Goal: Information Seeking & Learning: Learn about a topic

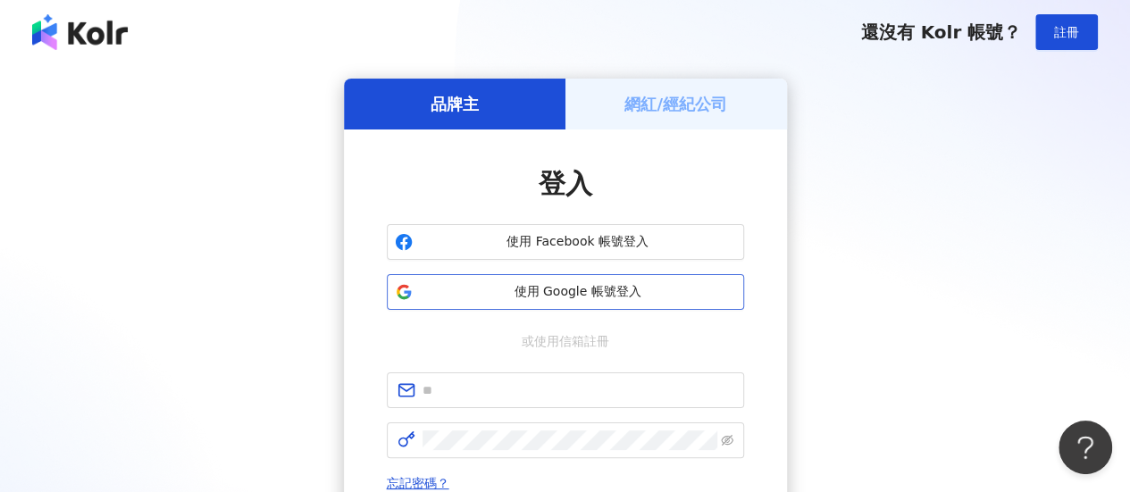
click at [670, 290] on span "使用 Google 帳號登入" at bounding box center [578, 292] width 316 height 18
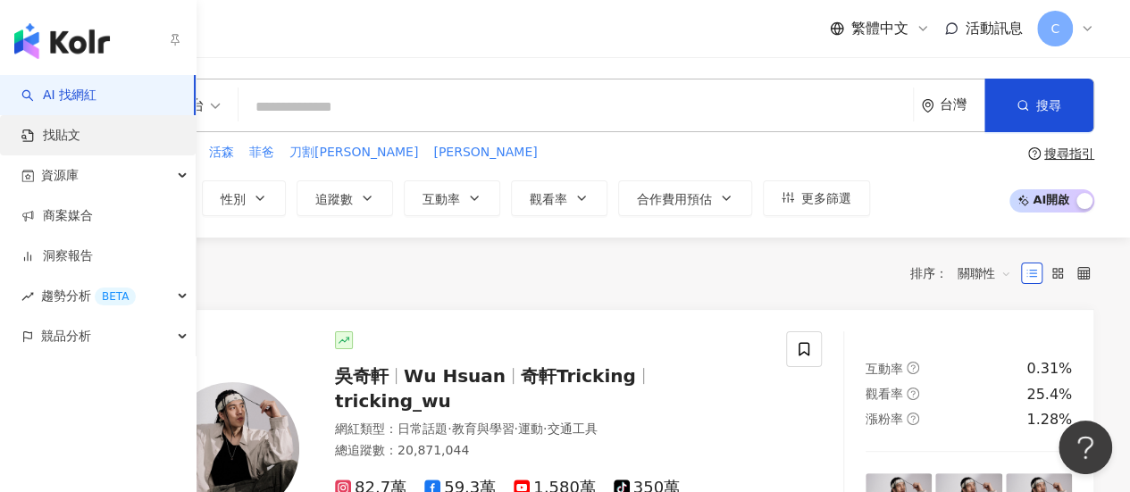
click at [28, 127] on link "找貼文" at bounding box center [50, 136] width 59 height 18
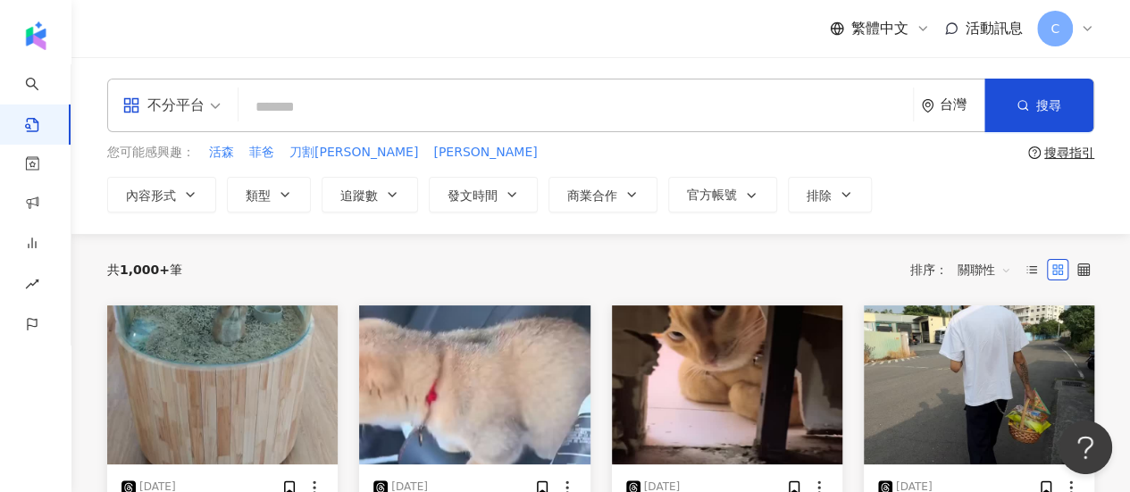
click at [384, 116] on input "search" at bounding box center [576, 107] width 660 height 38
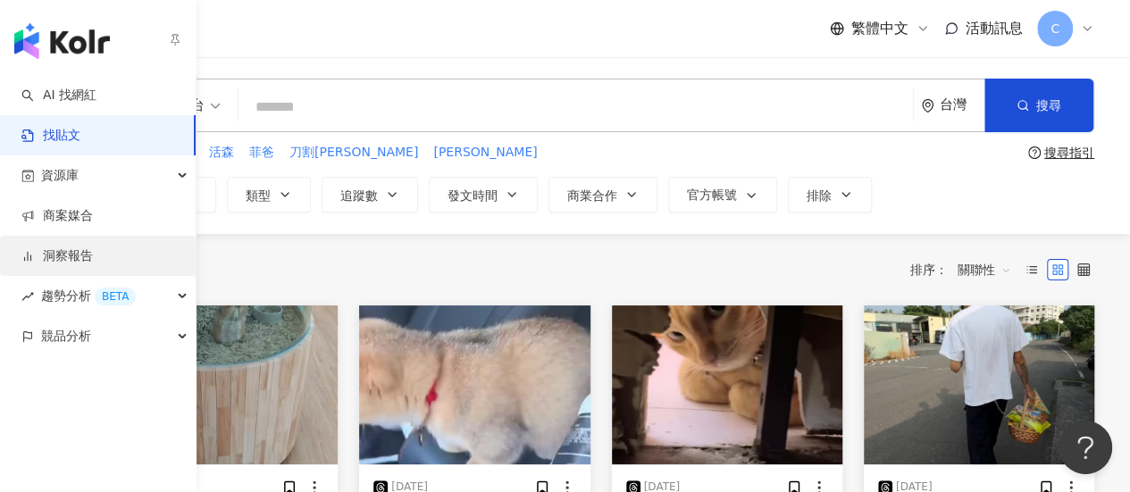
click at [93, 265] on link "洞察報告" at bounding box center [56, 256] width 71 height 18
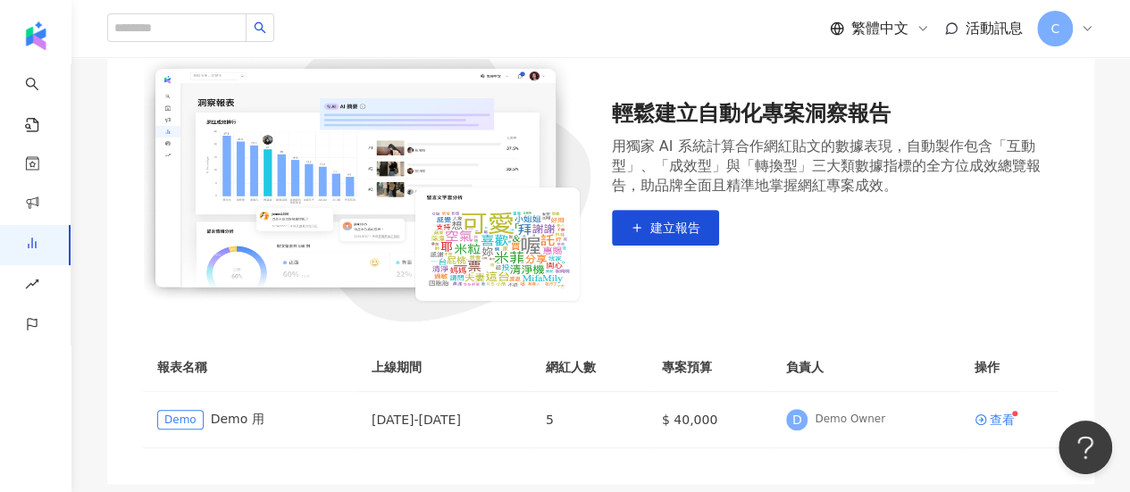
scroll to position [179, 0]
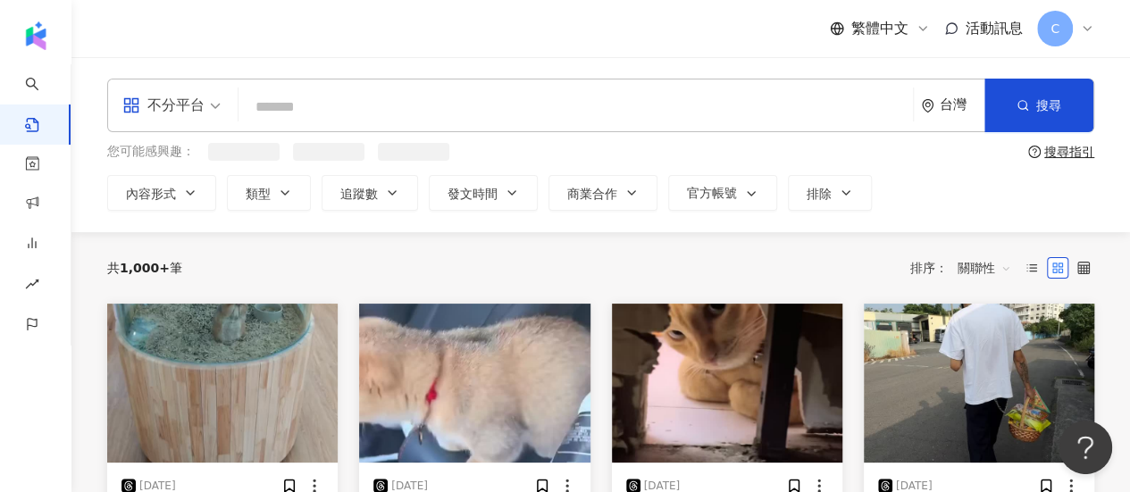
click at [350, 121] on input "search" at bounding box center [576, 107] width 660 height 38
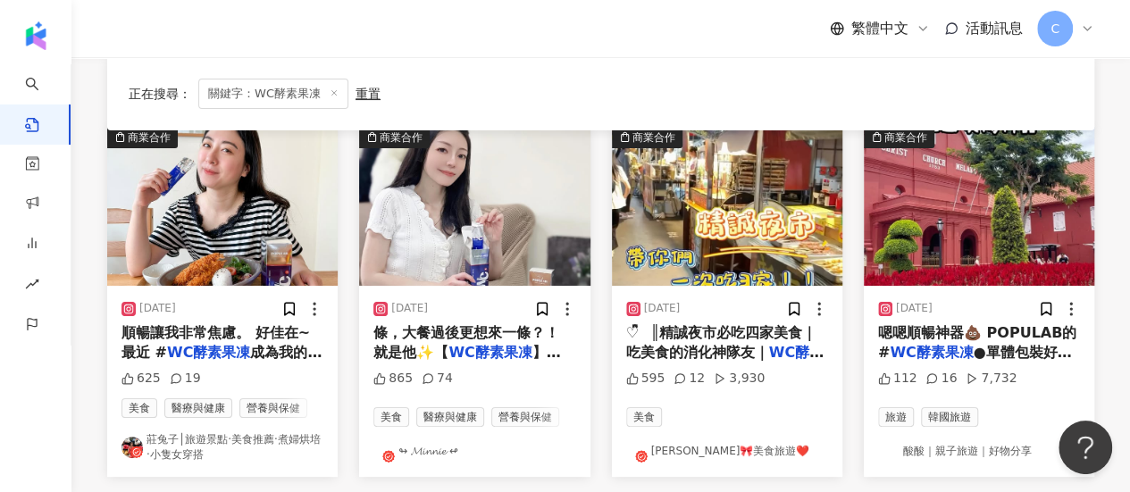
scroll to position [268, 0]
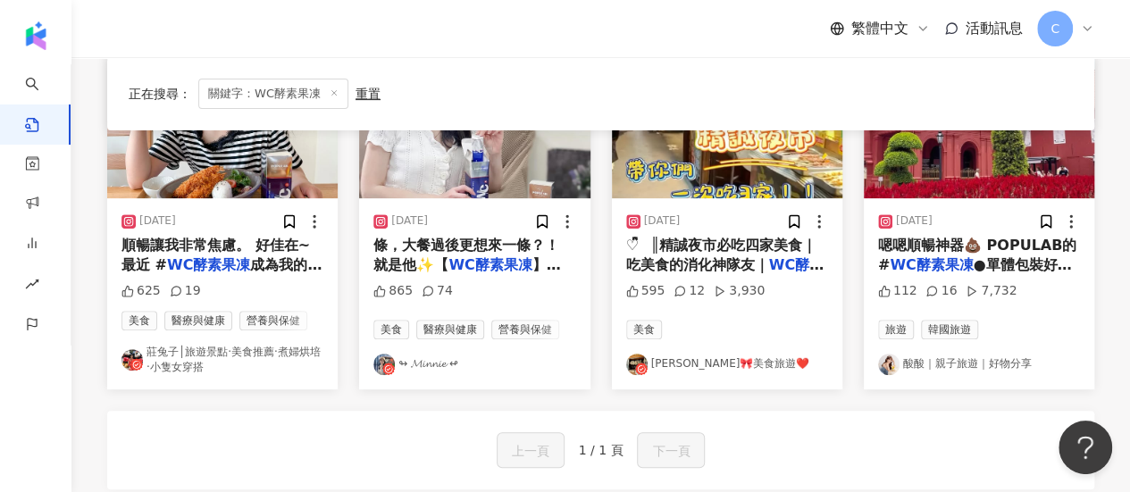
click at [994, 315] on div "[DATE] 嗯嗯順暢神器💩 POPULAB的 # WC酵素果凍 ●單體包裝好攜帶，出門旅遊 112 16 7,732 旅遊 韓國旅遊 酸酸｜親子旅遊｜好物分享" at bounding box center [979, 293] width 230 height 191
click at [960, 243] on span "嗯嗯順暢神器💩 POPULAB的 #" at bounding box center [977, 255] width 198 height 37
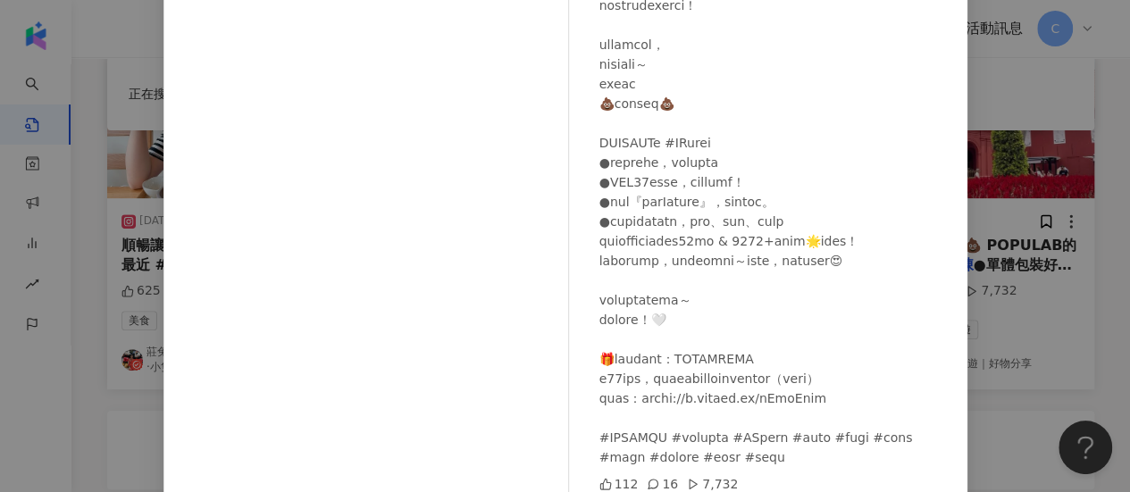
scroll to position [309, 0]
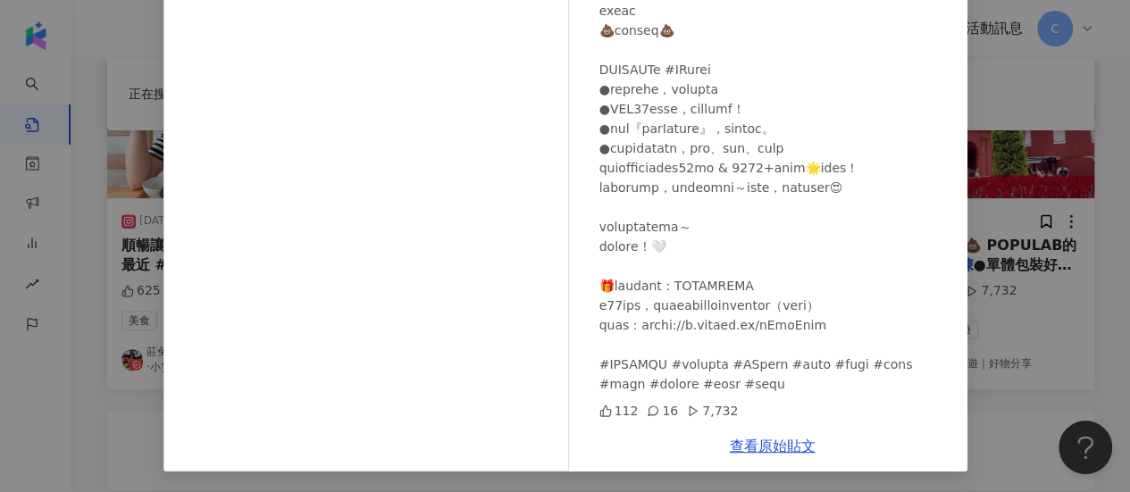
click at [649, 409] on icon at bounding box center [653, 411] width 13 height 13
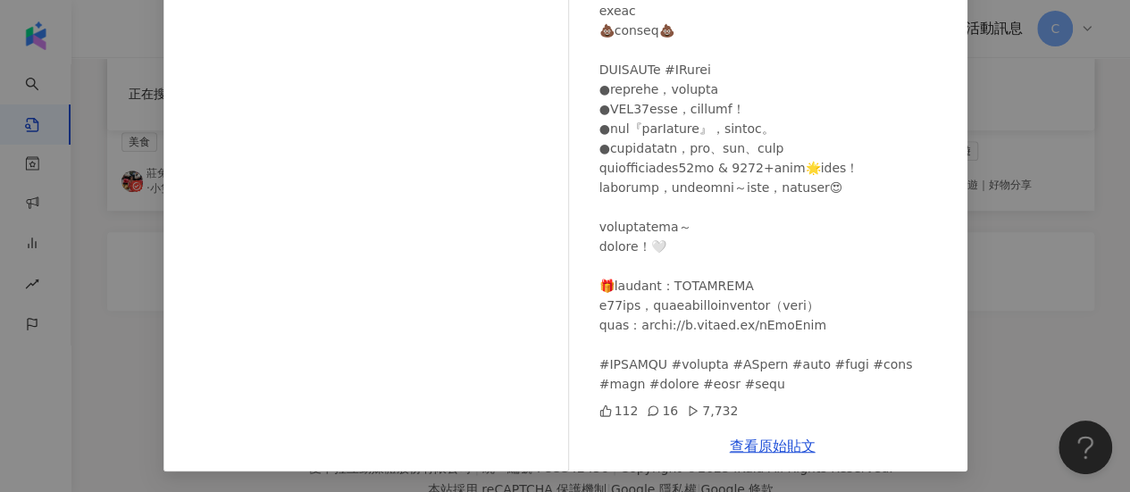
click at [1009, 284] on div "酸酸｜親子旅遊｜好物分享 [DATE] 112 16 7,732 查看原始貼文" at bounding box center [565, 246] width 1130 height 492
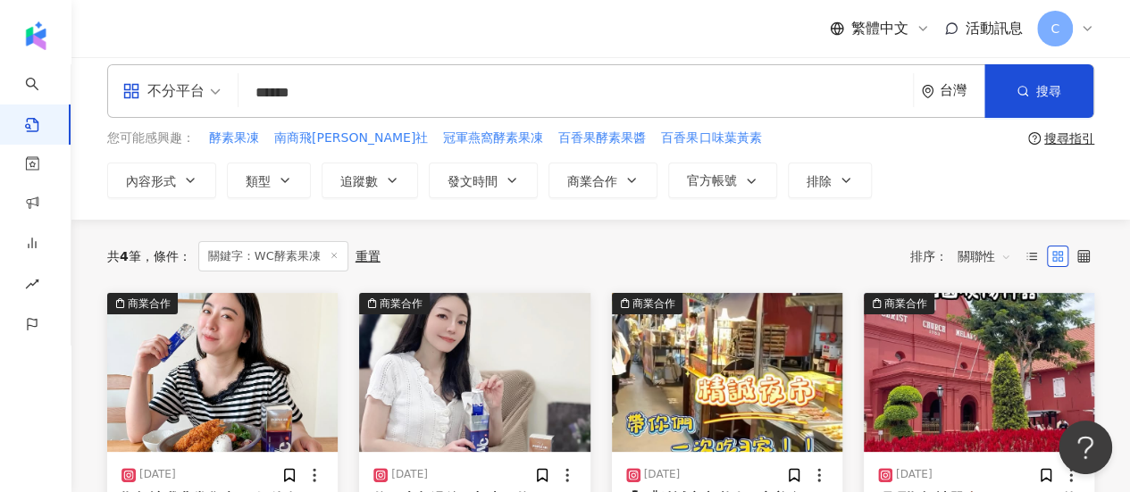
scroll to position [0, 0]
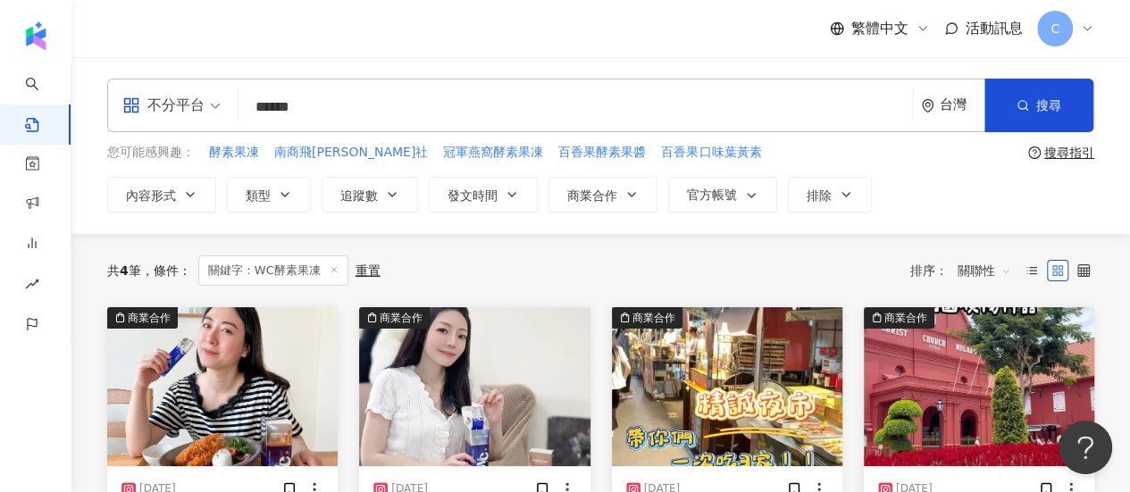
click at [275, 105] on input "******" at bounding box center [576, 107] width 660 height 38
drag, startPoint x: 387, startPoint y: 108, endPoint x: 209, endPoint y: 111, distance: 177.8
click at [209, 111] on div "不分平台 WC酵素果凍 ****** 台灣 搜尋" at bounding box center [600, 106] width 987 height 54
type input "*******"
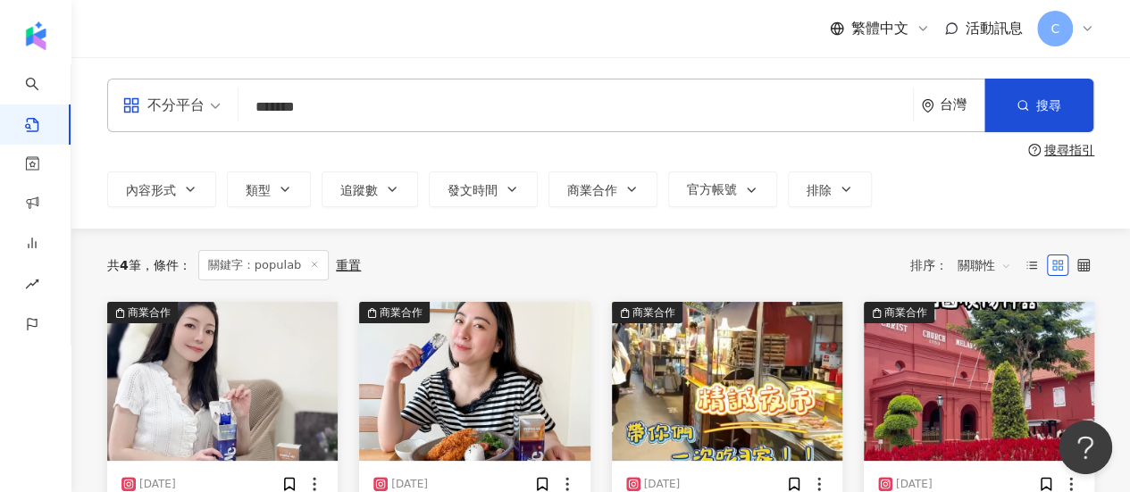
drag, startPoint x: 384, startPoint y: 112, endPoint x: 165, endPoint y: 105, distance: 219.0
click at [165, 107] on div "不分平台 populab ******* 台灣 搜尋" at bounding box center [600, 106] width 987 height 54
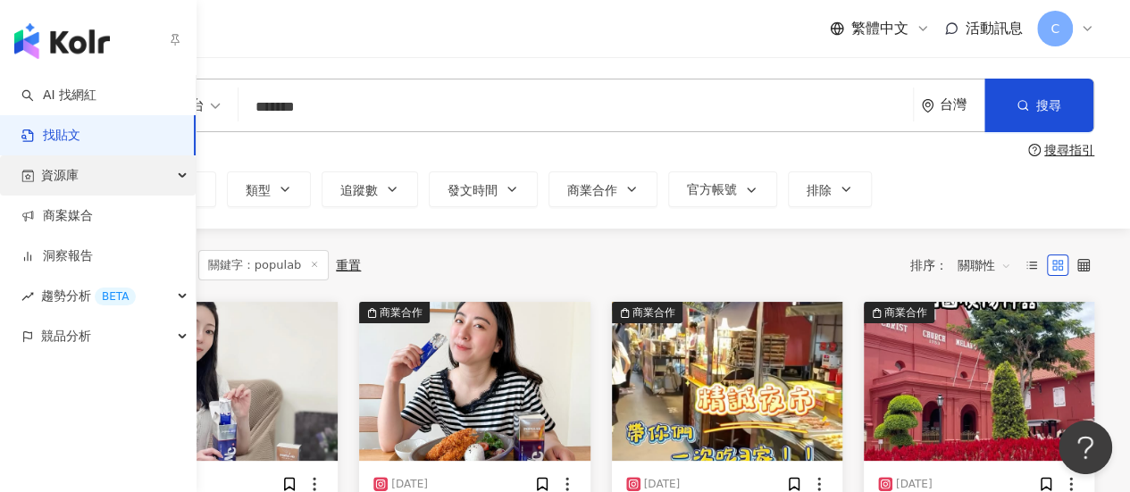
click at [29, 180] on icon "button" at bounding box center [27, 176] width 13 height 13
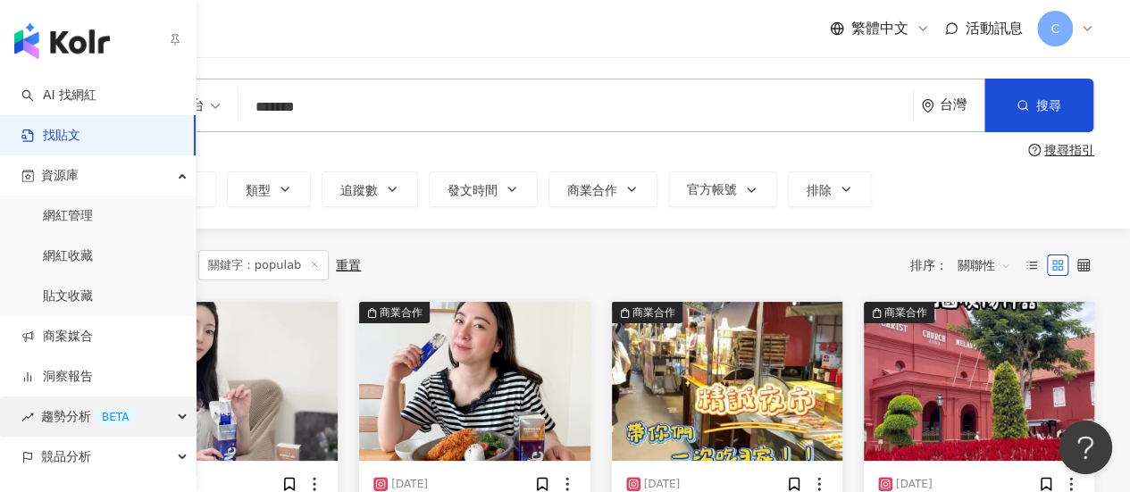
click at [100, 422] on span "趨勢分析 BETA" at bounding box center [88, 417] width 95 height 40
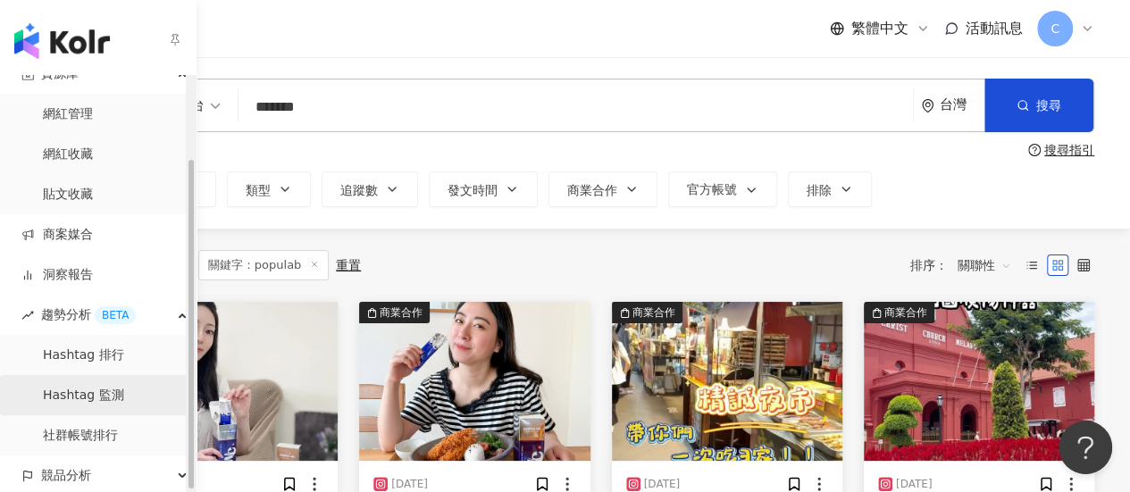
scroll to position [105, 0]
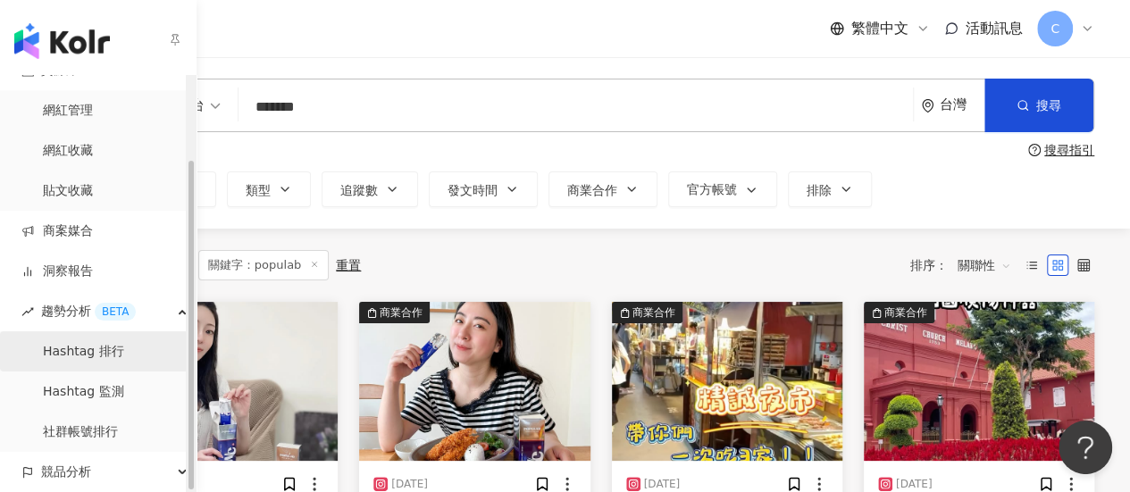
click at [107, 359] on link "Hashtag 排行" at bounding box center [83, 352] width 81 height 18
